Goal: Check status: Check status

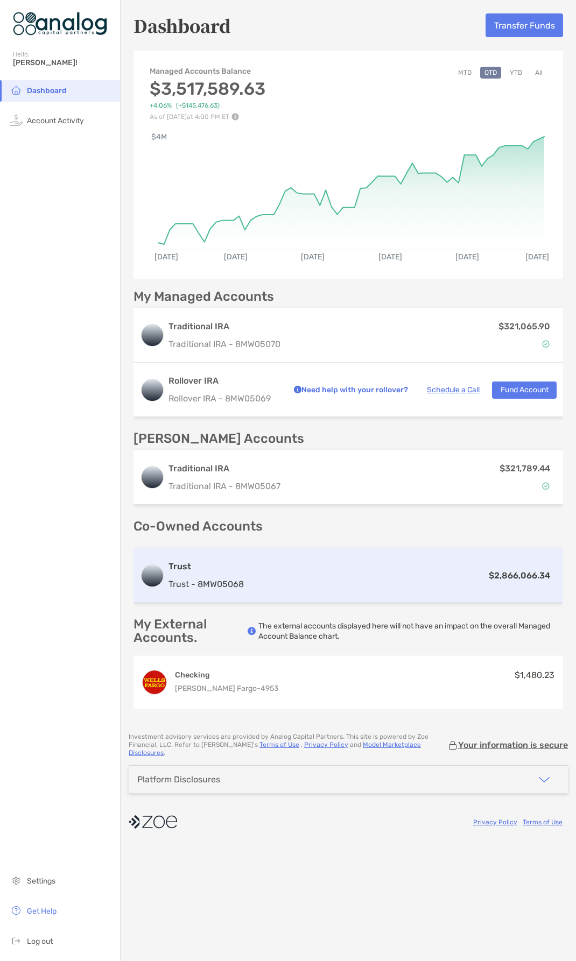
click at [341, 583] on div "Trust Trust - 8MW05068 $2,866,066.34" at bounding box center [348, 575] width 430 height 54
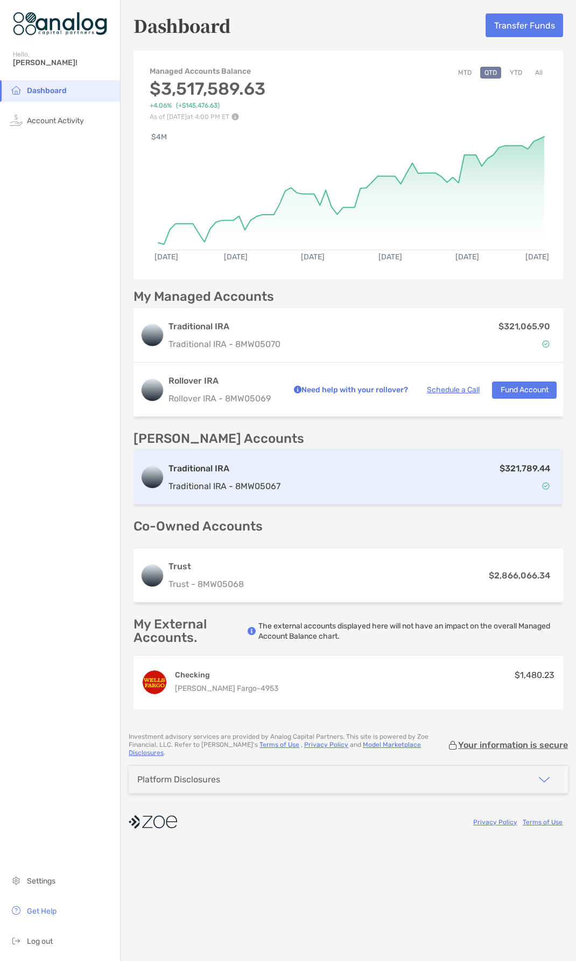
click at [367, 476] on div "$321,789.44" at bounding box center [421, 477] width 272 height 31
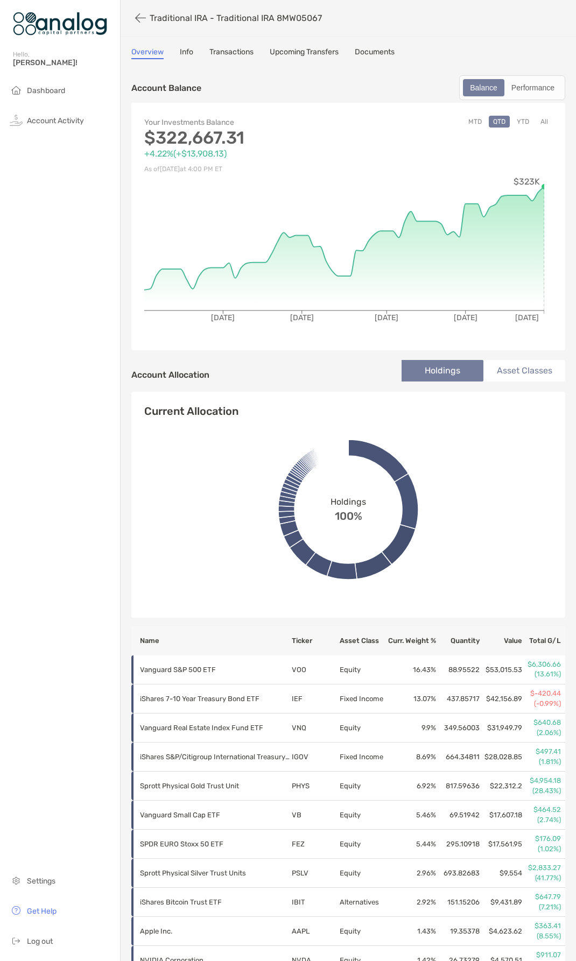
click at [466, 121] on button "MTD" at bounding box center [475, 122] width 22 height 12
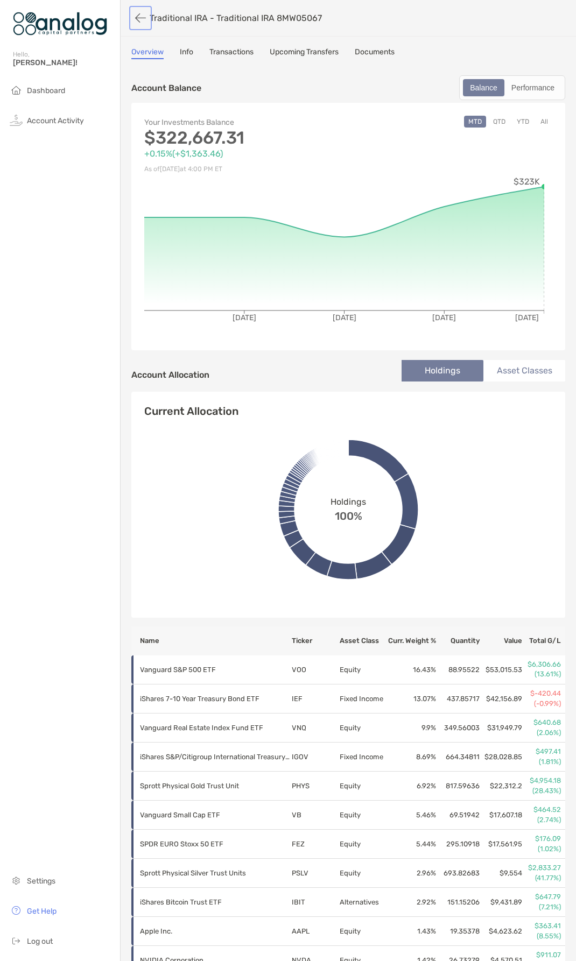
click at [141, 19] on button "button" at bounding box center [140, 18] width 18 height 20
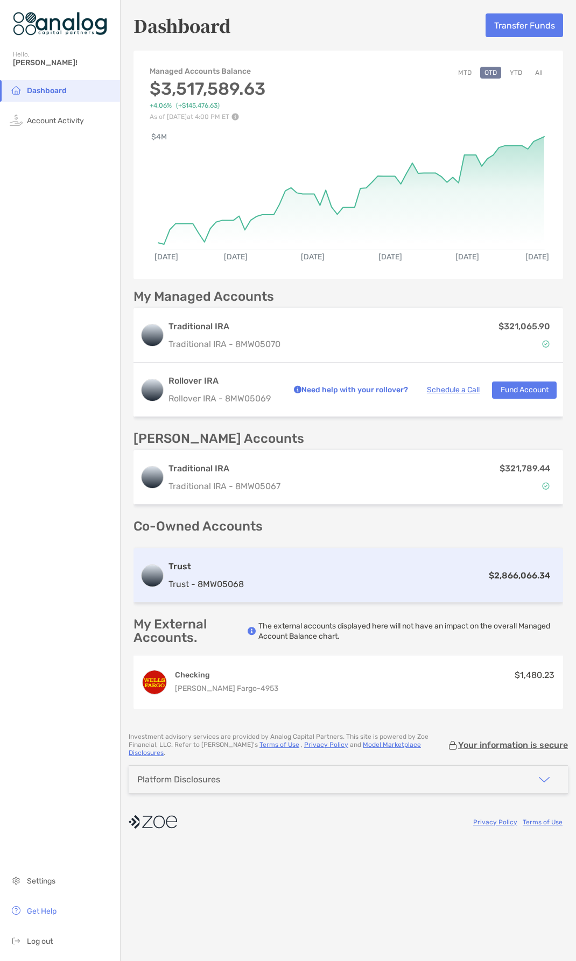
click at [291, 585] on div "Trust Trust - 8MW05068 $2,866,066.34" at bounding box center [348, 575] width 430 height 54
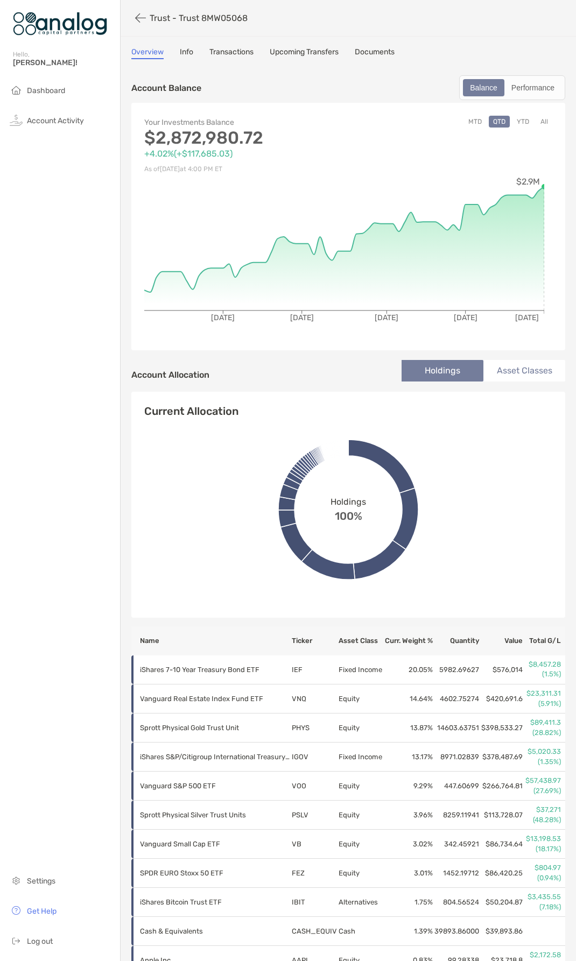
click at [464, 123] on button "MTD" at bounding box center [475, 122] width 22 height 12
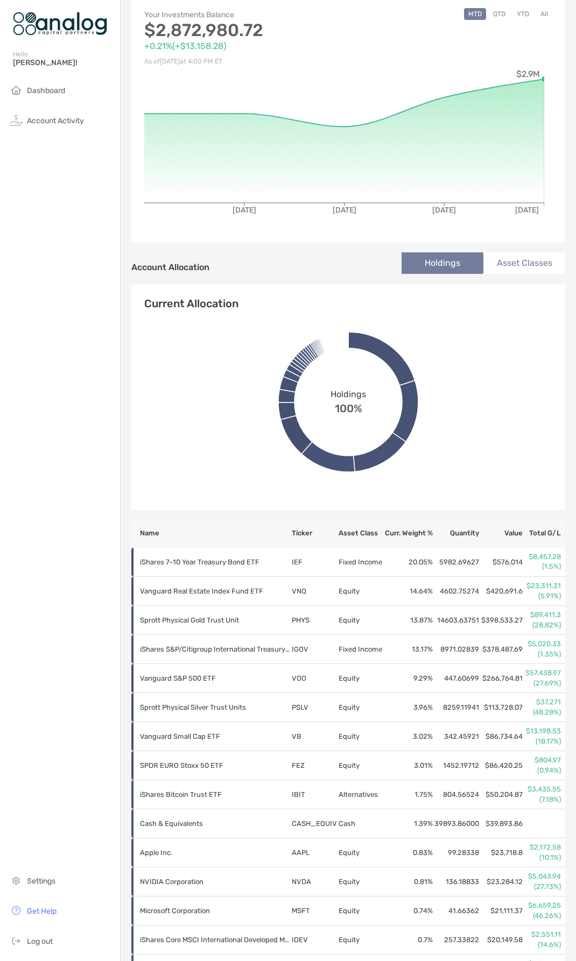
scroll to position [161, 0]
